Goal: Navigation & Orientation: Find specific page/section

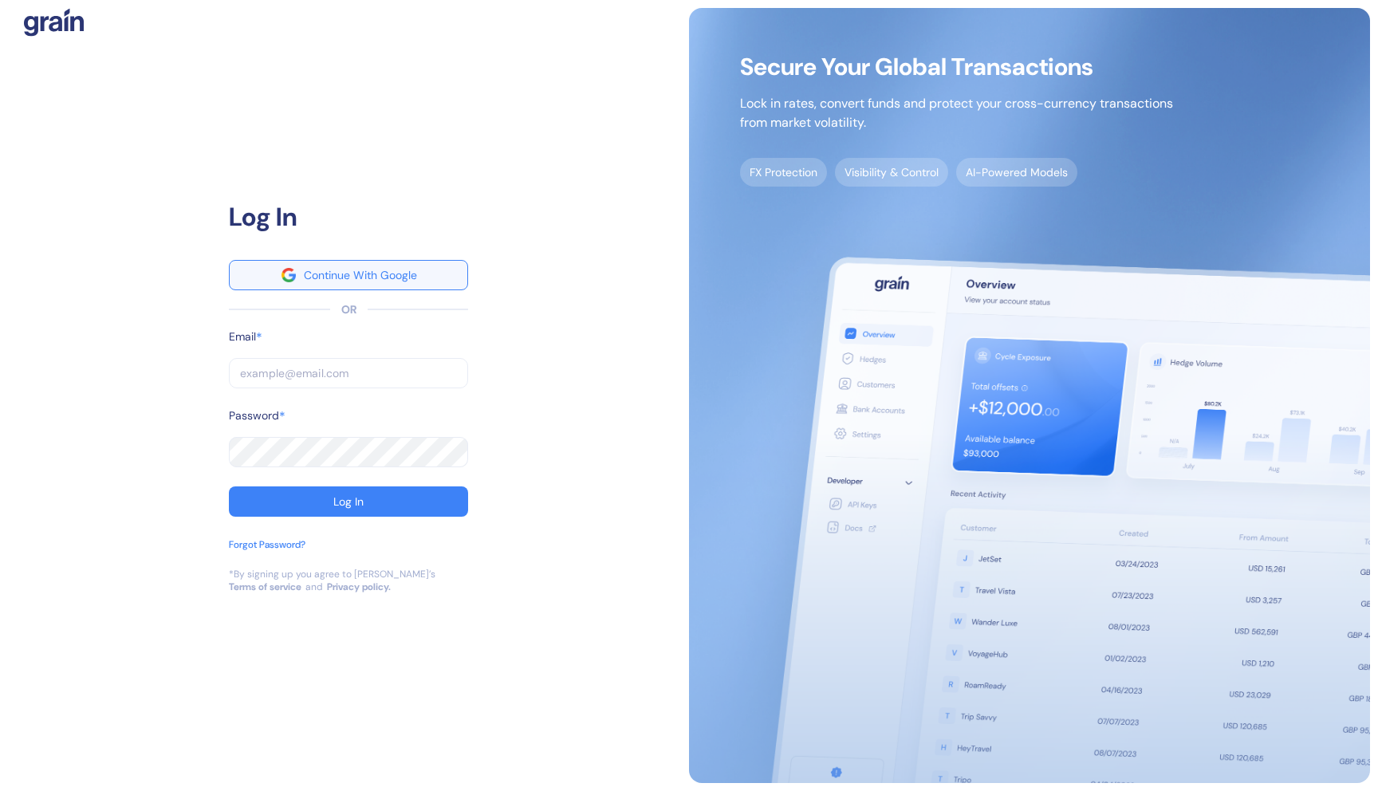
click at [308, 286] on button "Continue With Google" at bounding box center [348, 275] width 239 height 30
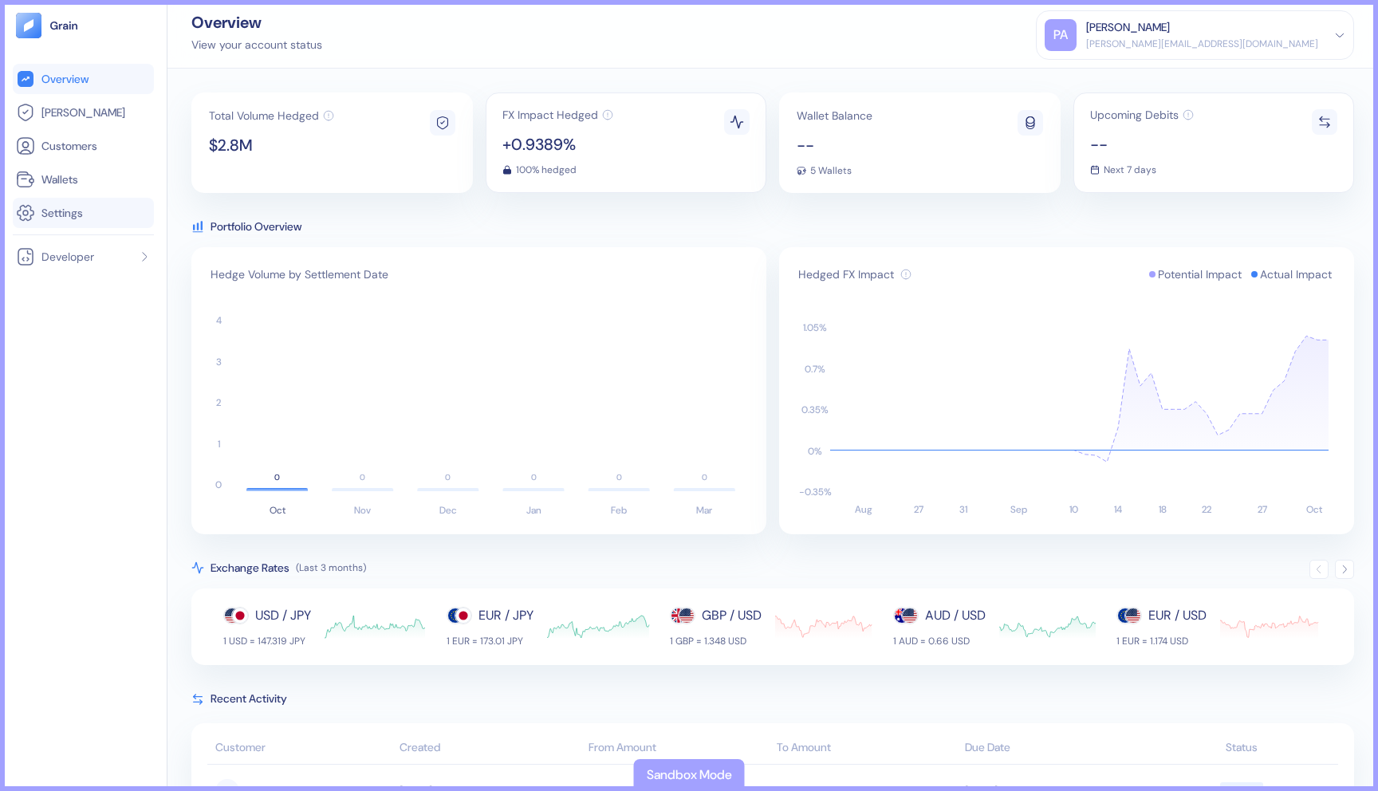
click at [73, 217] on span "Settings" at bounding box center [61, 213] width 41 height 16
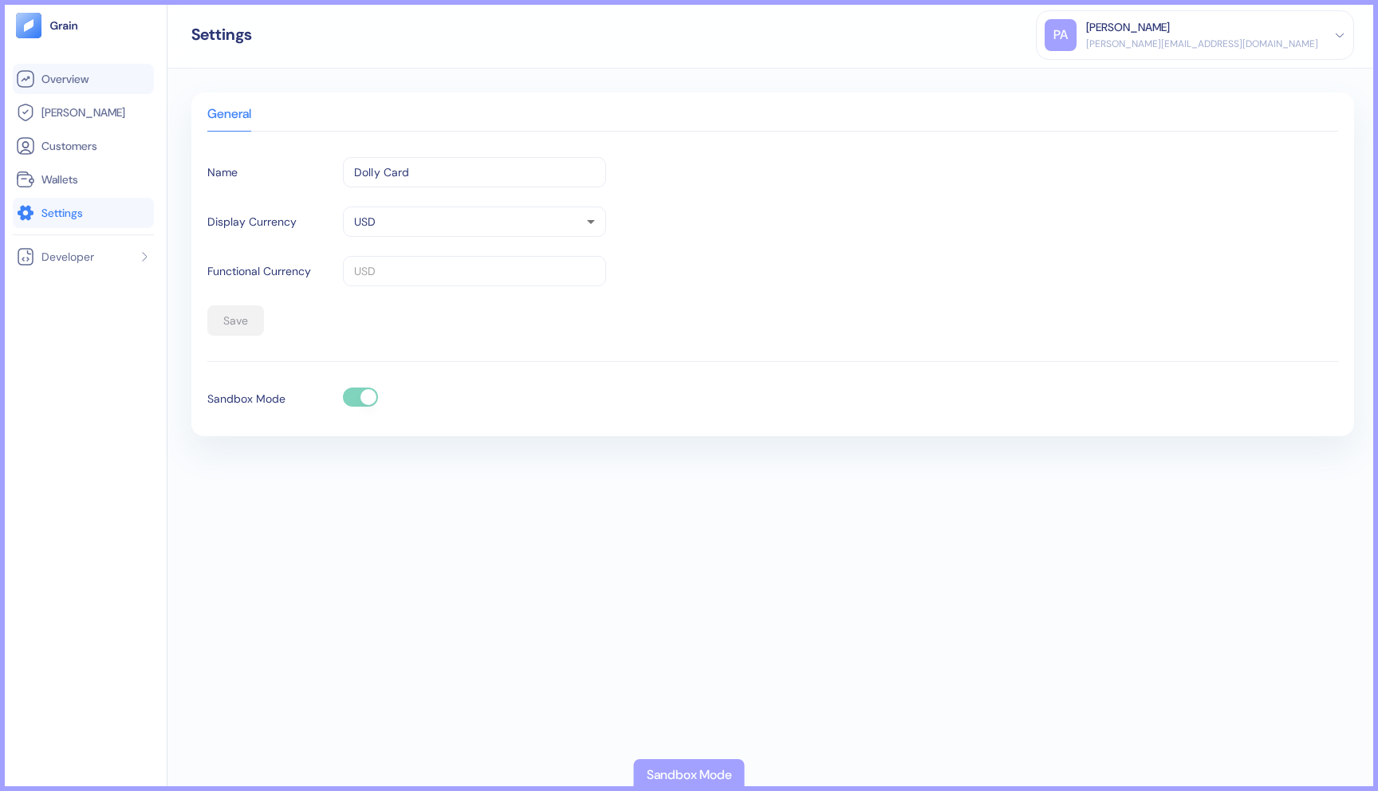
click at [65, 85] on span "Overview" at bounding box center [64, 79] width 47 height 16
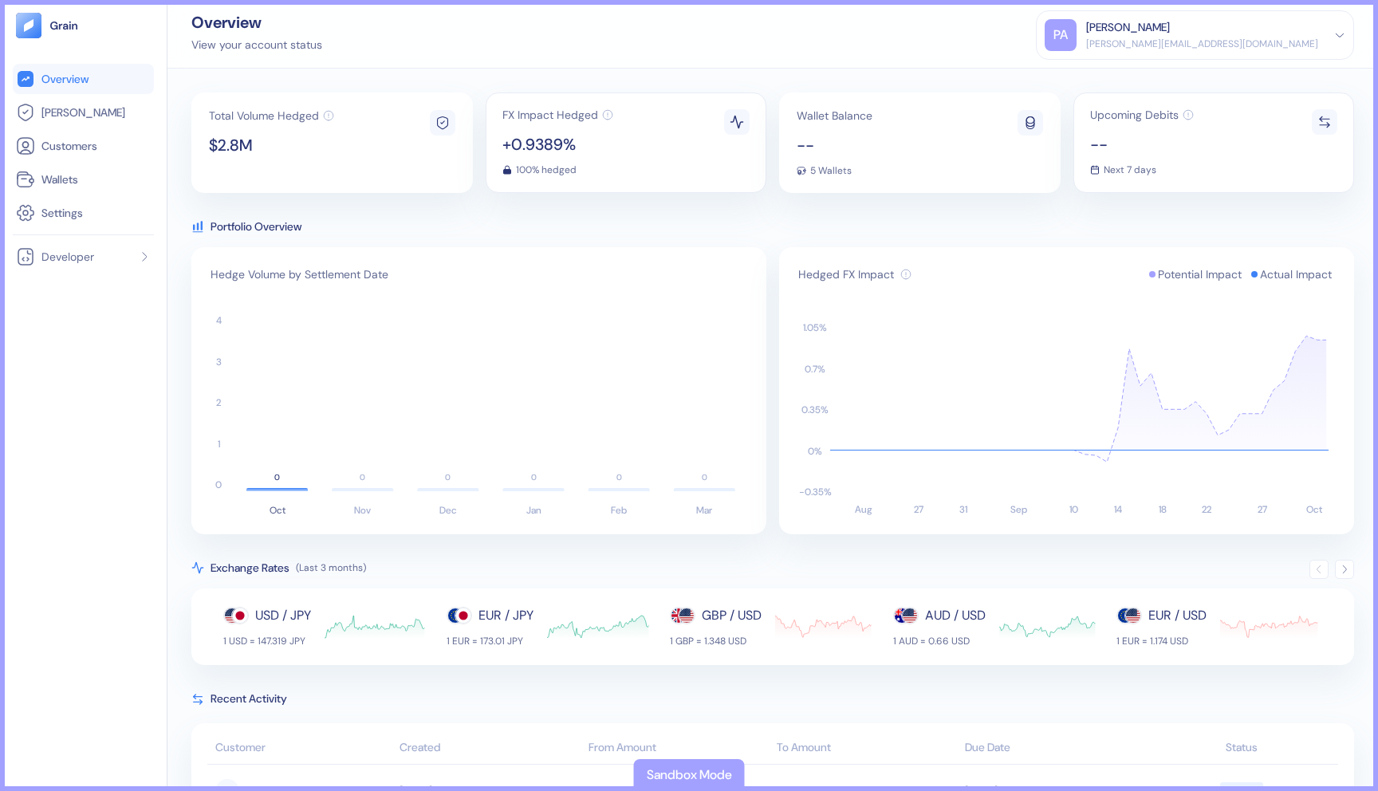
click at [1289, 38] on div "[PERSON_NAME][EMAIL_ADDRESS][DOMAIN_NAME]" at bounding box center [1202, 44] width 232 height 14
click at [1289, 37] on div "[PERSON_NAME][EMAIL_ADDRESS][DOMAIN_NAME]" at bounding box center [1202, 44] width 232 height 14
